Goal: Find specific page/section: Find specific page/section

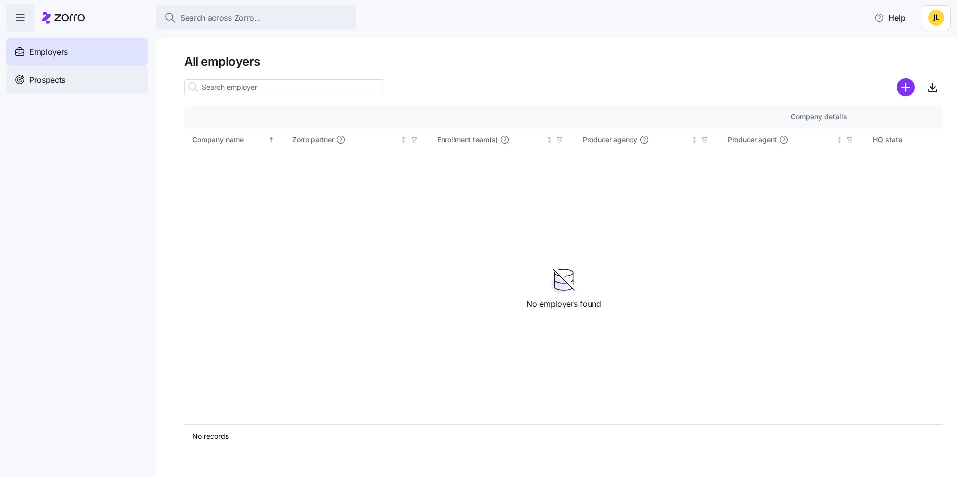
click at [57, 82] on span "Prospects" at bounding box center [47, 80] width 36 height 13
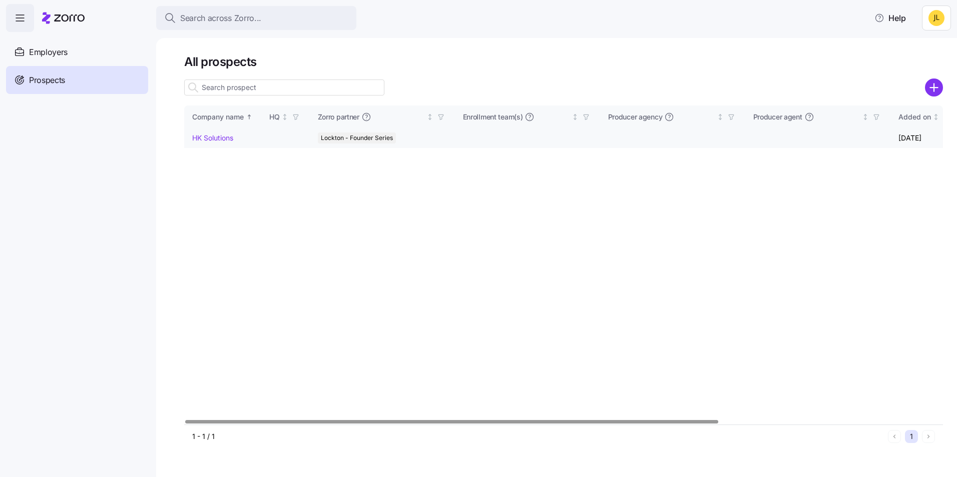
click at [214, 137] on link "HK Solutions" at bounding box center [212, 138] width 41 height 9
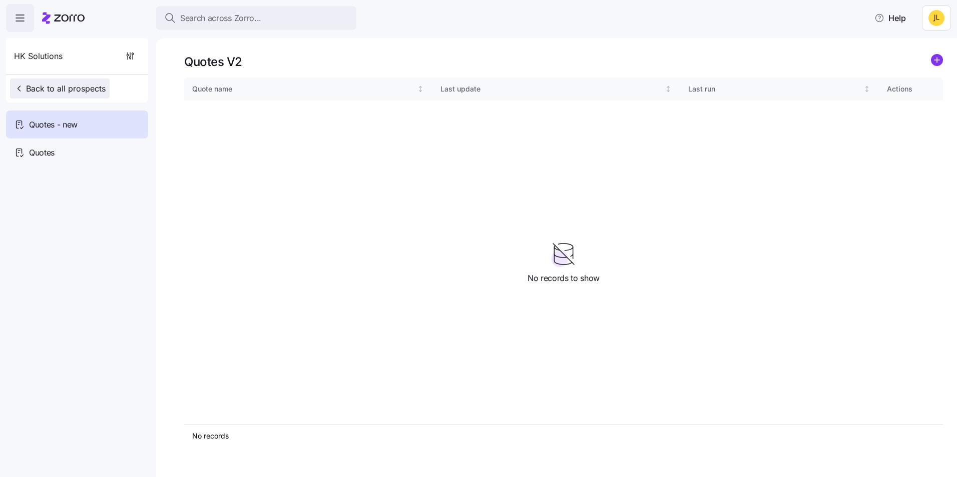
click at [27, 85] on span "Back to all prospects" at bounding box center [60, 89] width 92 height 12
